Goal: Task Accomplishment & Management: Use online tool/utility

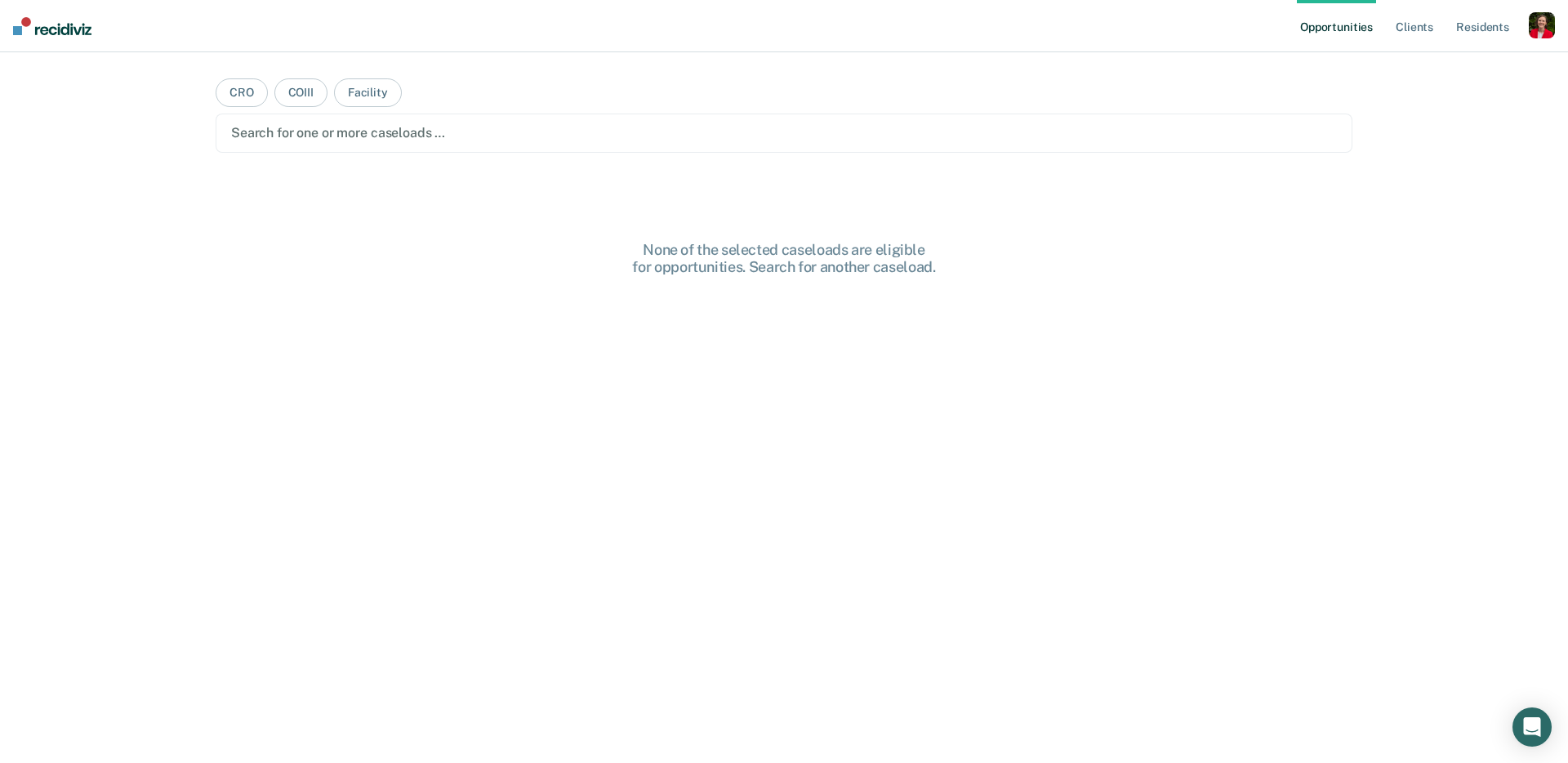
click at [1544, 22] on div "button" at bounding box center [1542, 25] width 26 height 26
click at [1424, 71] on link "Profile" at bounding box center [1476, 66] width 132 height 14
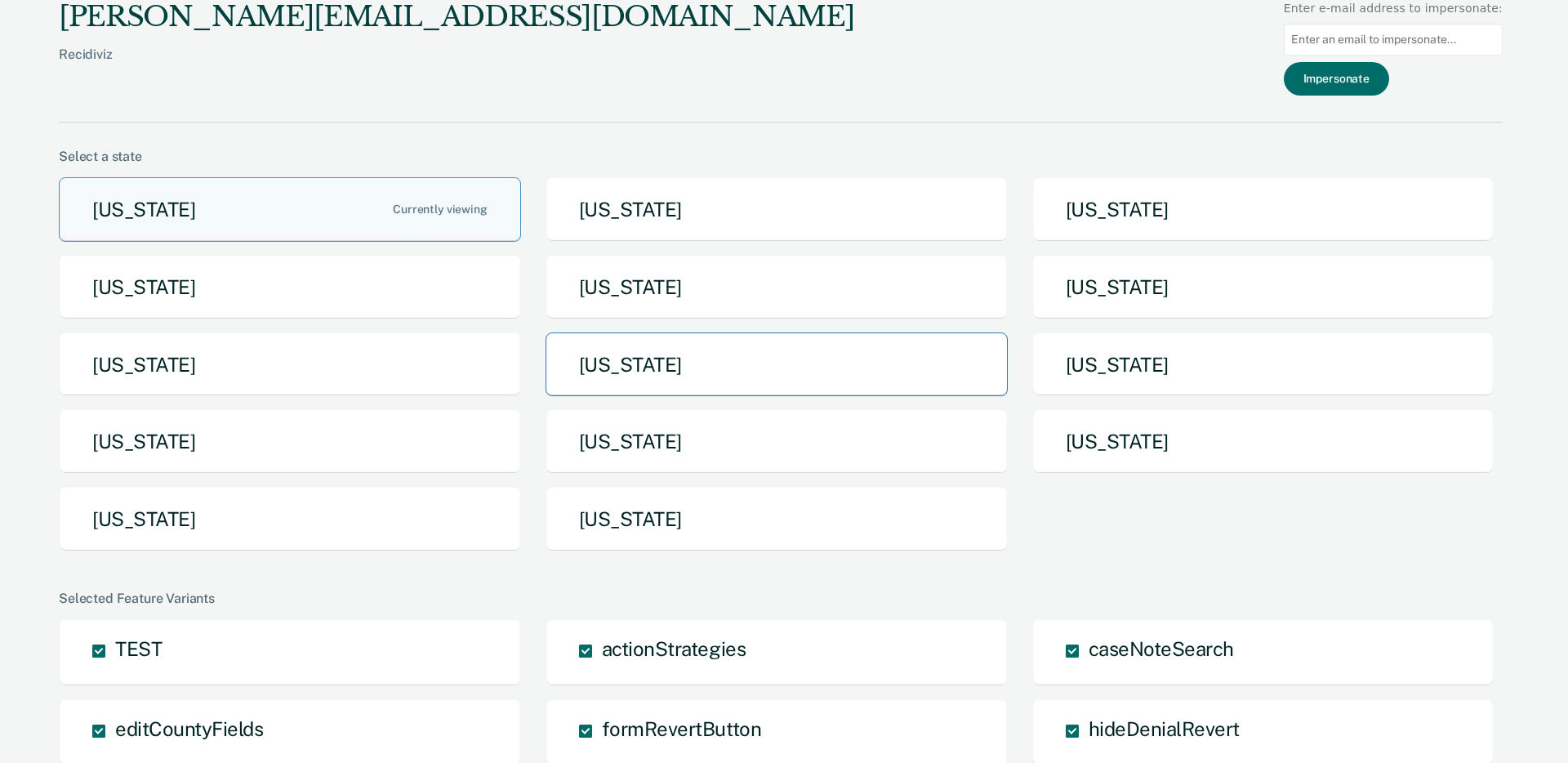
click at [677, 356] on button "[US_STATE]" at bounding box center [776, 364] width 462 height 64
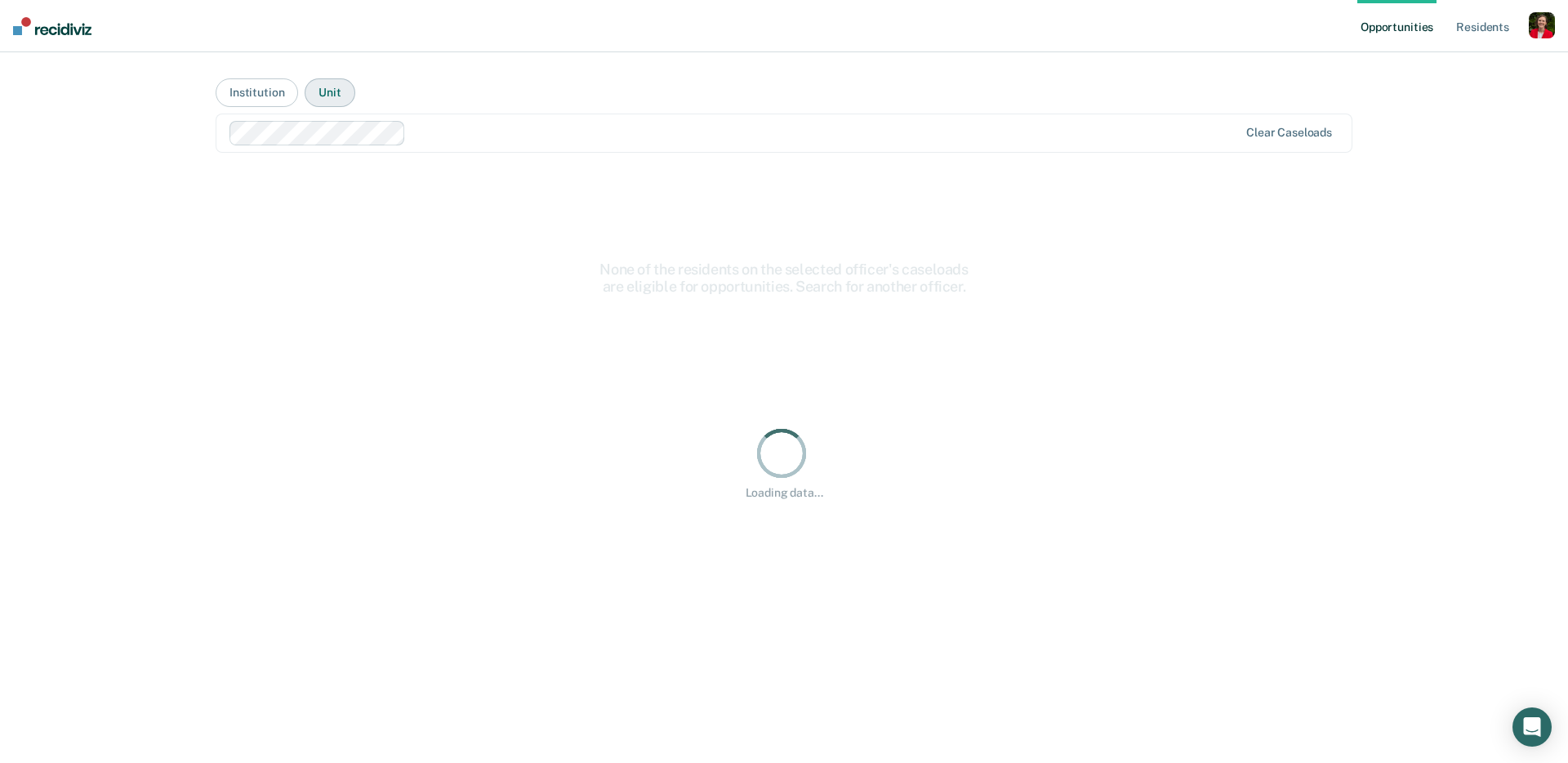
click at [312, 91] on button "Unit" at bounding box center [329, 92] width 49 height 29
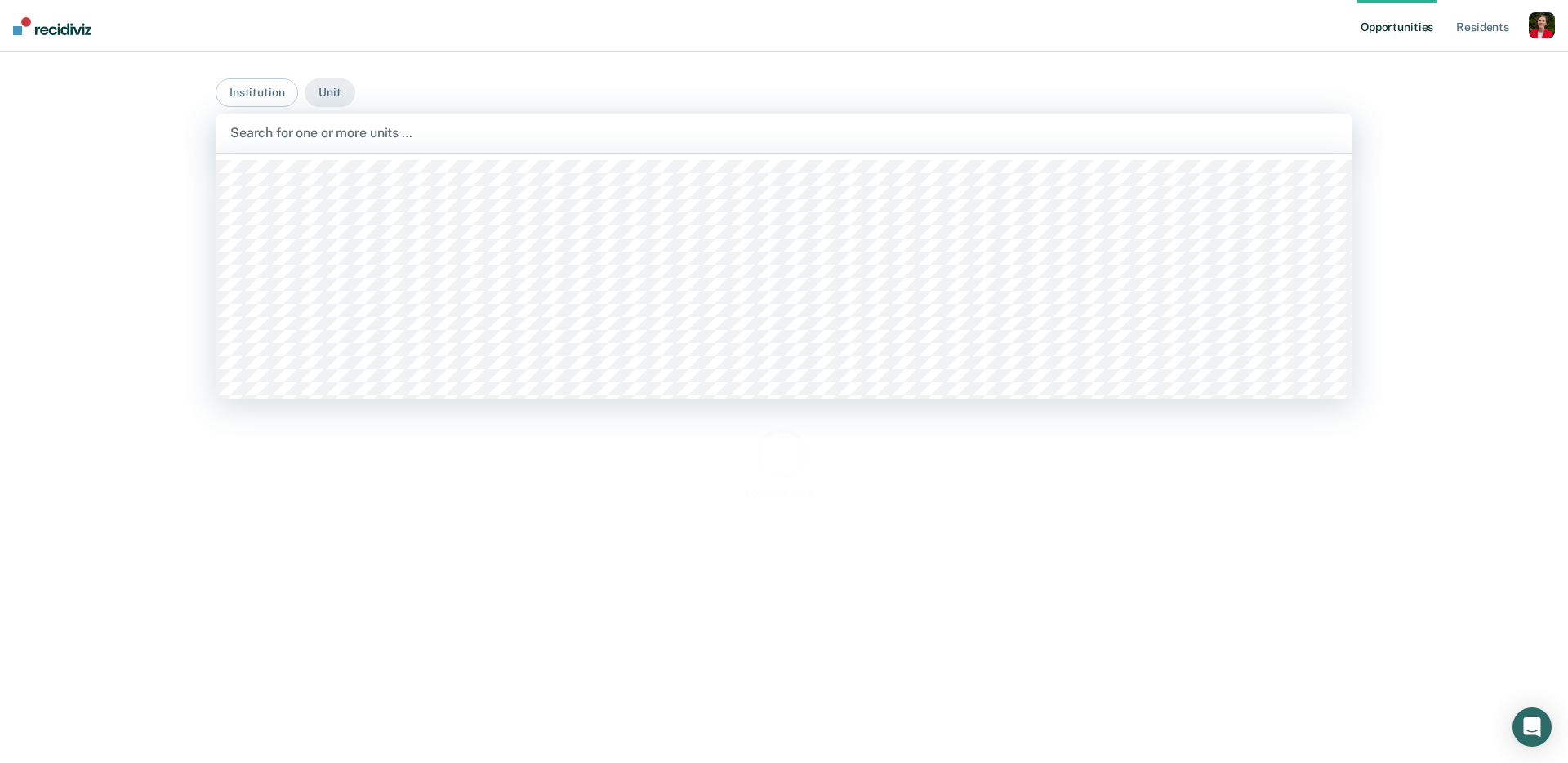
click at [323, 131] on div at bounding box center [784, 133] width 1107 height 19
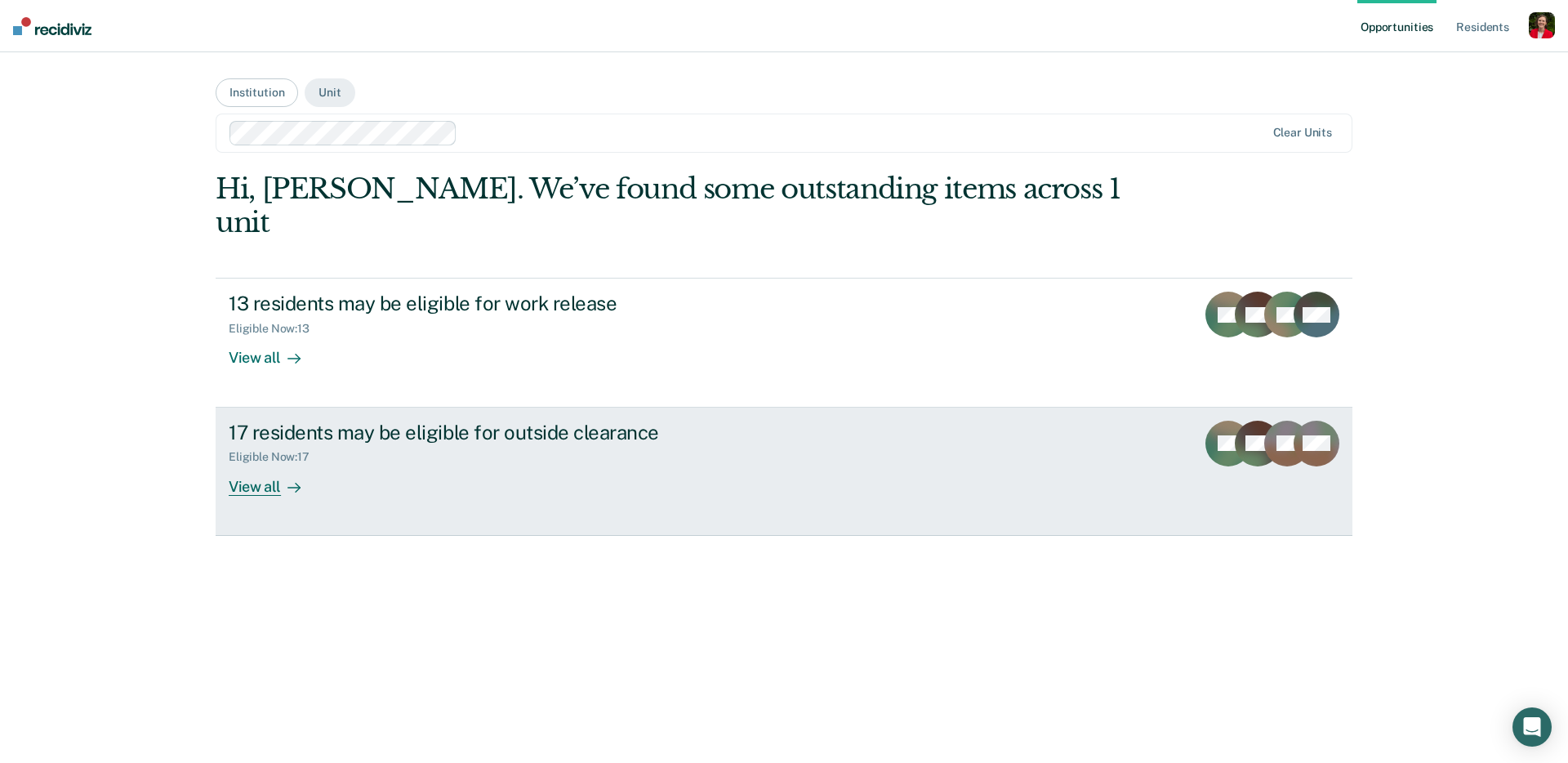
click at [434, 450] on div "17 residents may be eligible for outside clearance Eligible Now : 17 View all" at bounding box center [535, 459] width 612 height 75
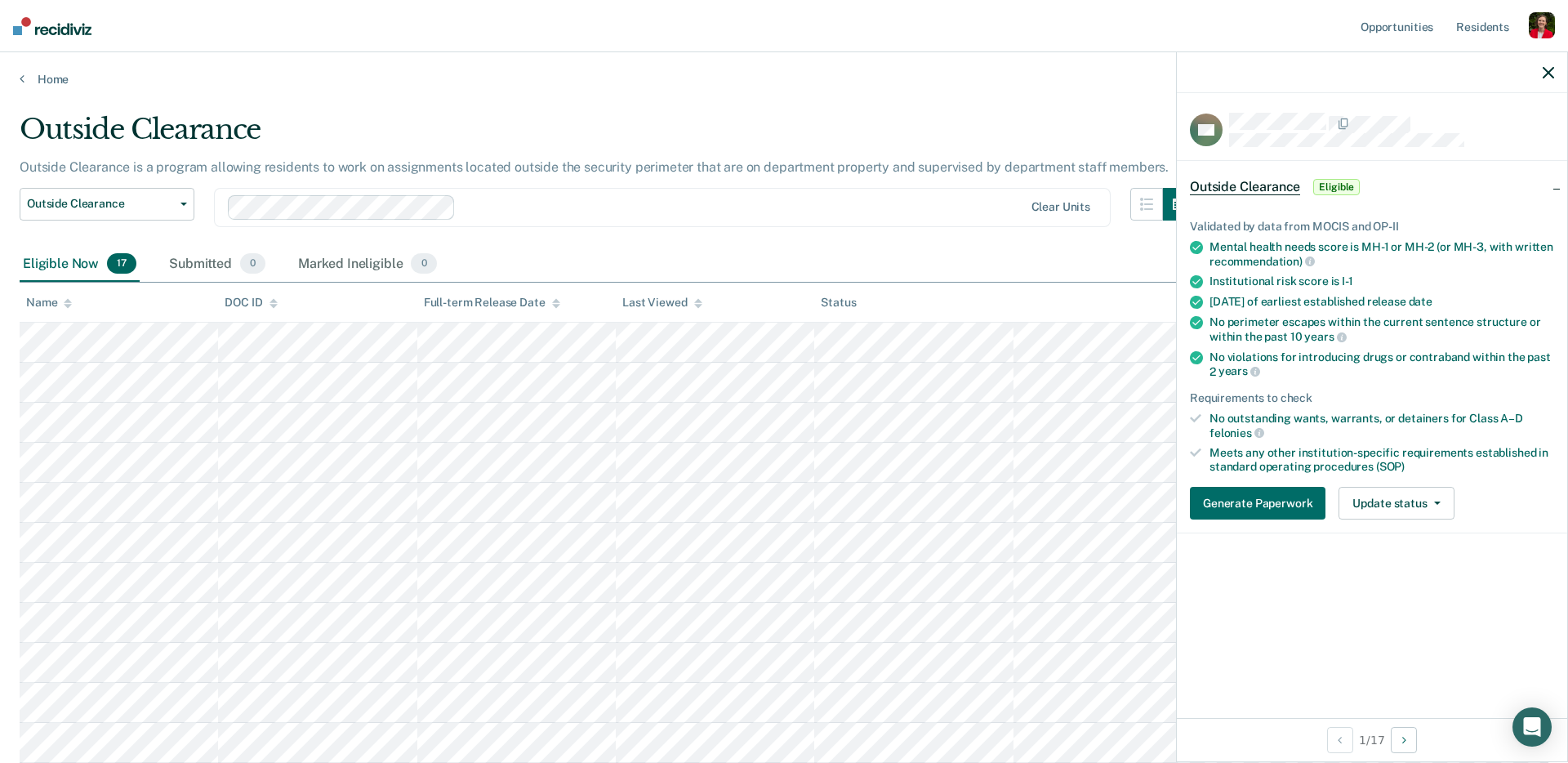
click at [1550, 64] on div at bounding box center [1372, 73] width 390 height 41
click at [1548, 74] on icon "button" at bounding box center [1548, 73] width 11 height 11
